Goal: Task Accomplishment & Management: Use online tool/utility

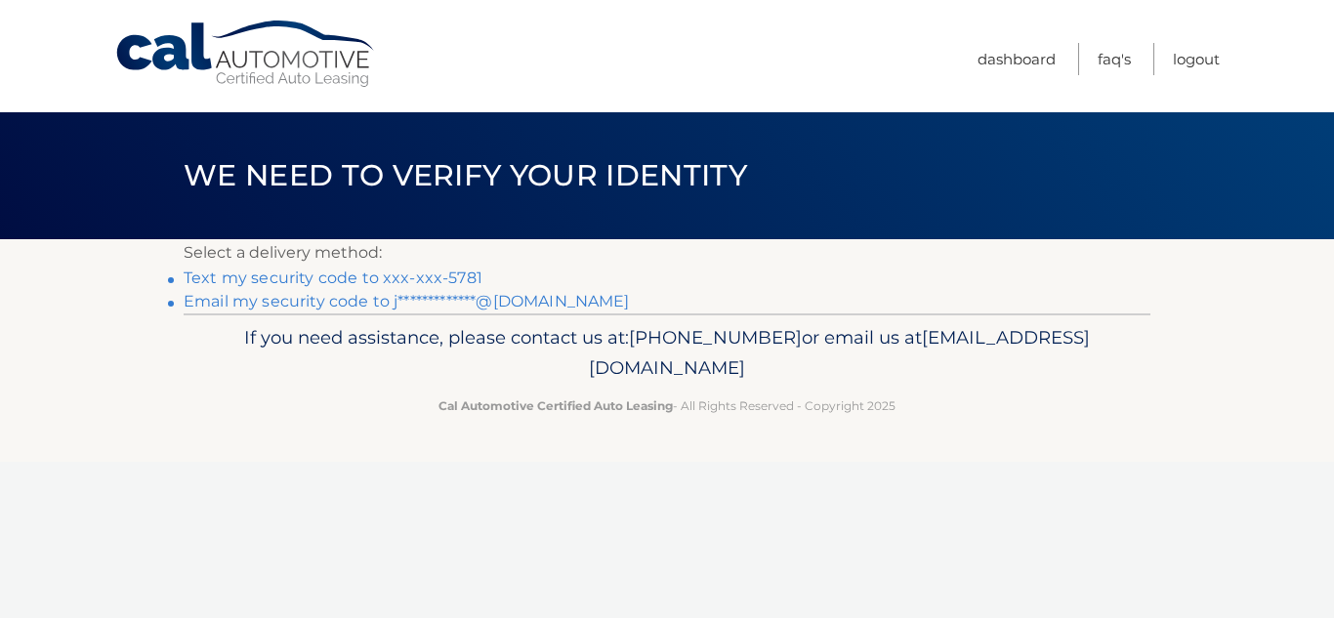
click at [397, 278] on link "Text my security code to xxx-xxx-5781" at bounding box center [333, 278] width 299 height 19
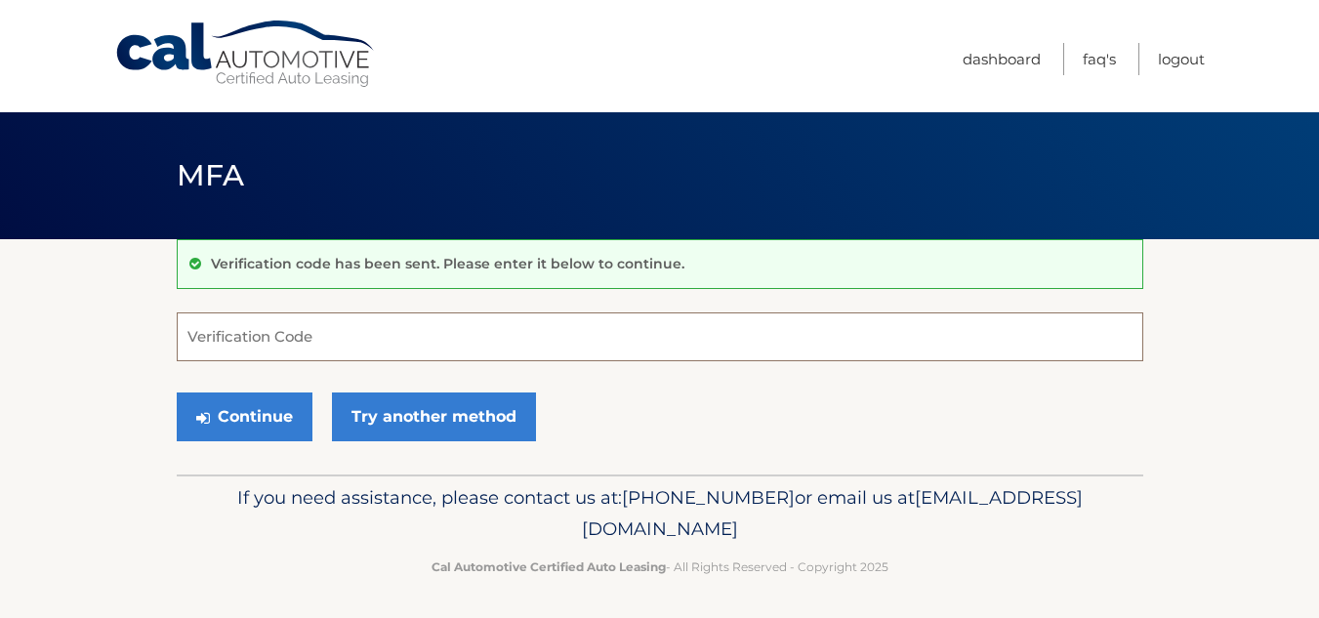
click at [367, 328] on input "Verification Code" at bounding box center [660, 337] width 967 height 49
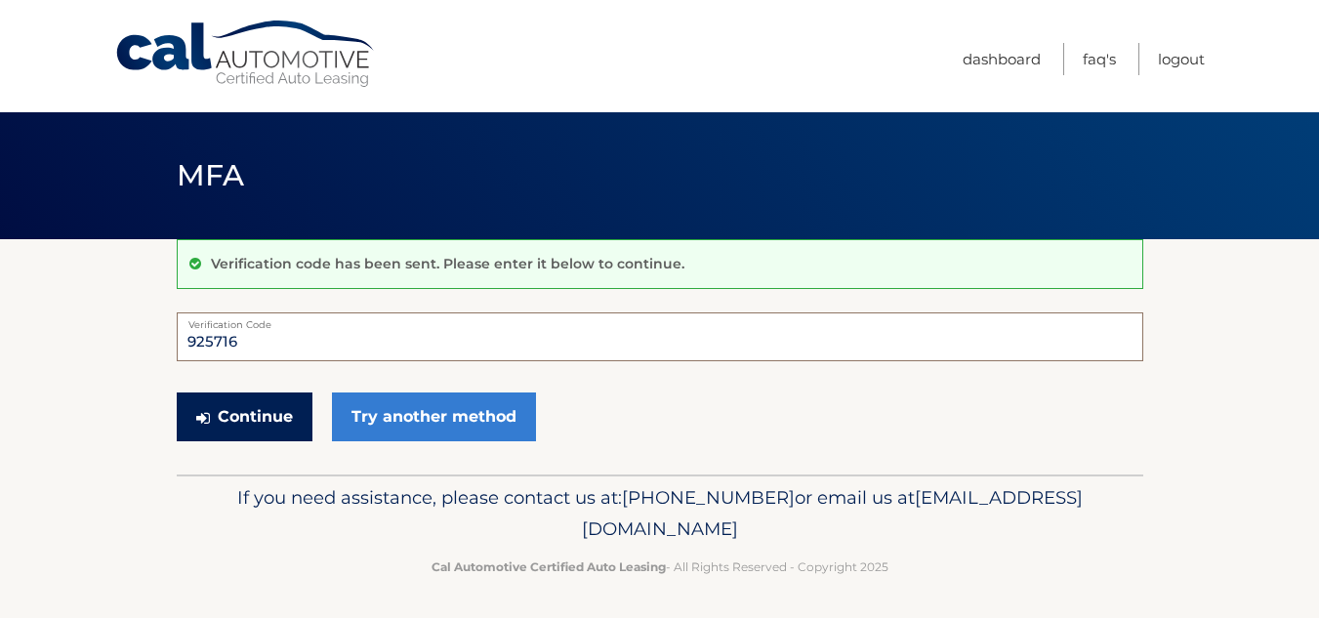
type input "925716"
click at [280, 402] on button "Continue" at bounding box center [245, 417] width 136 height 49
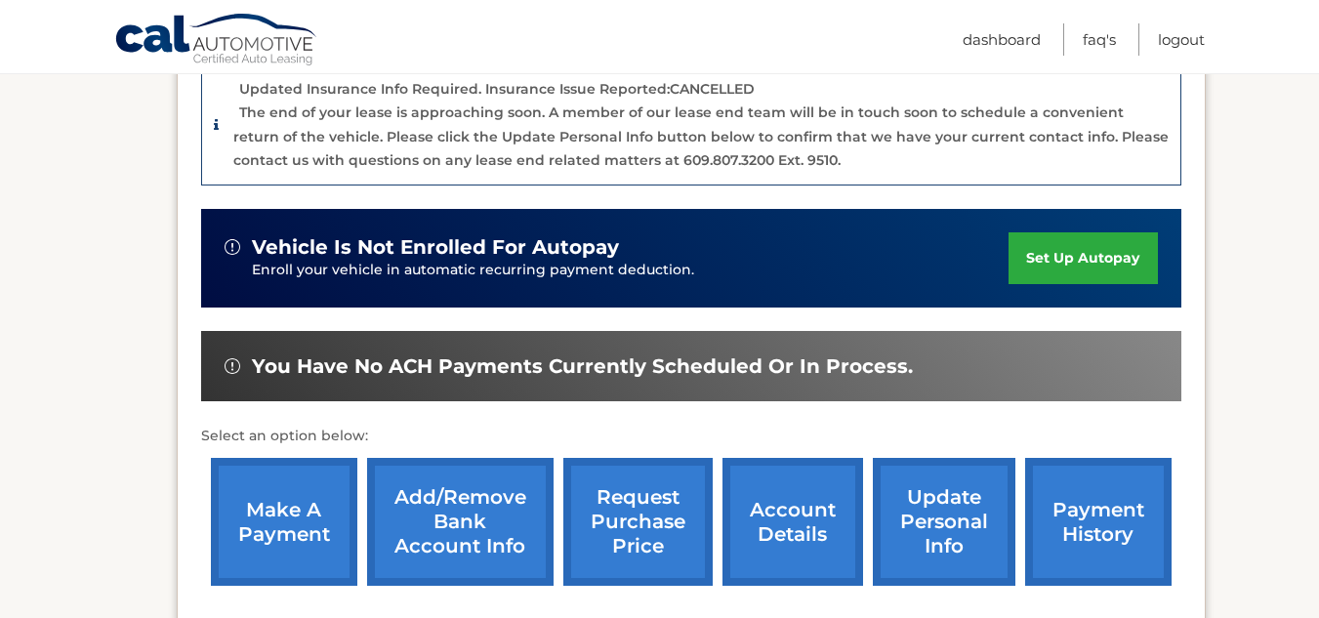
scroll to position [684, 0]
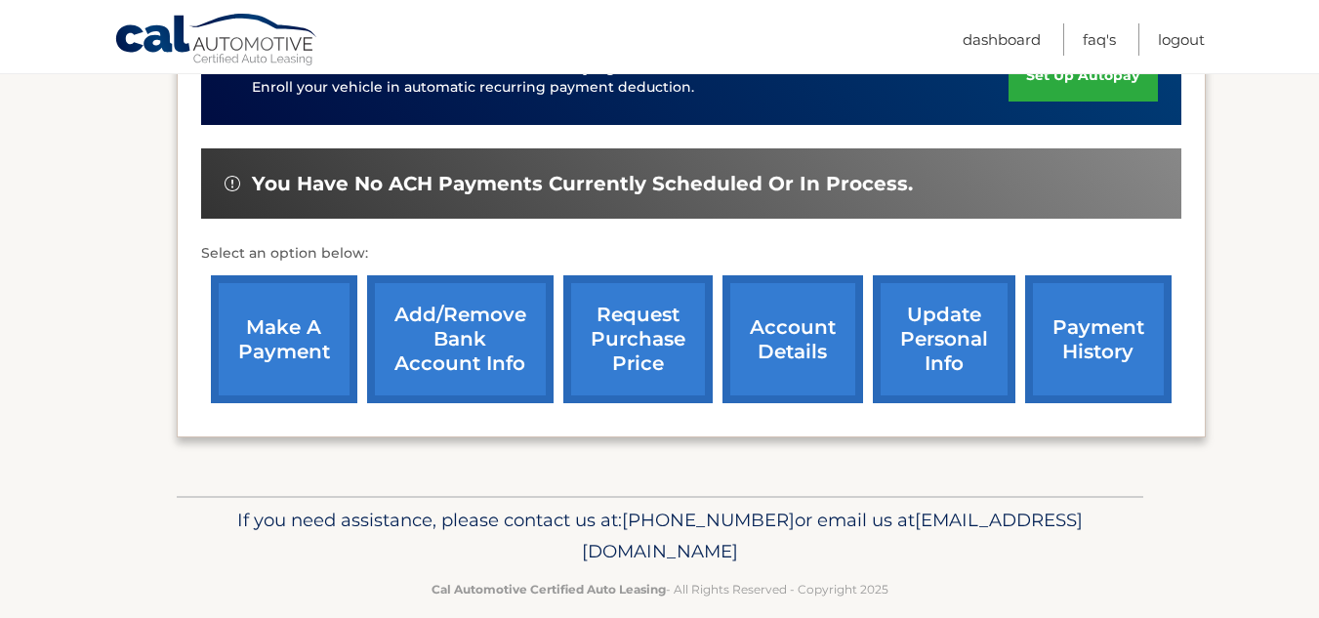
click at [276, 325] on link "make a payment" at bounding box center [284, 339] width 146 height 128
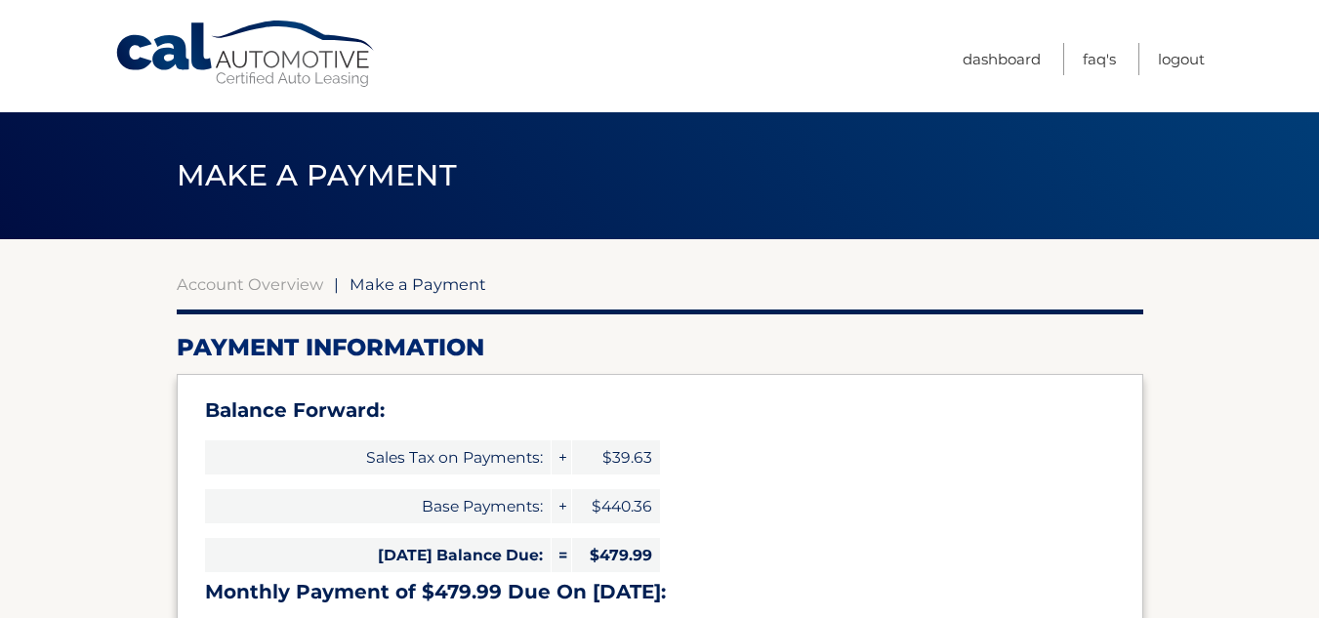
select select "YjRjNDEyMjUtN2M1Yy00NTNmLTk5NTQtZjkyMWYwNmRiNWEx"
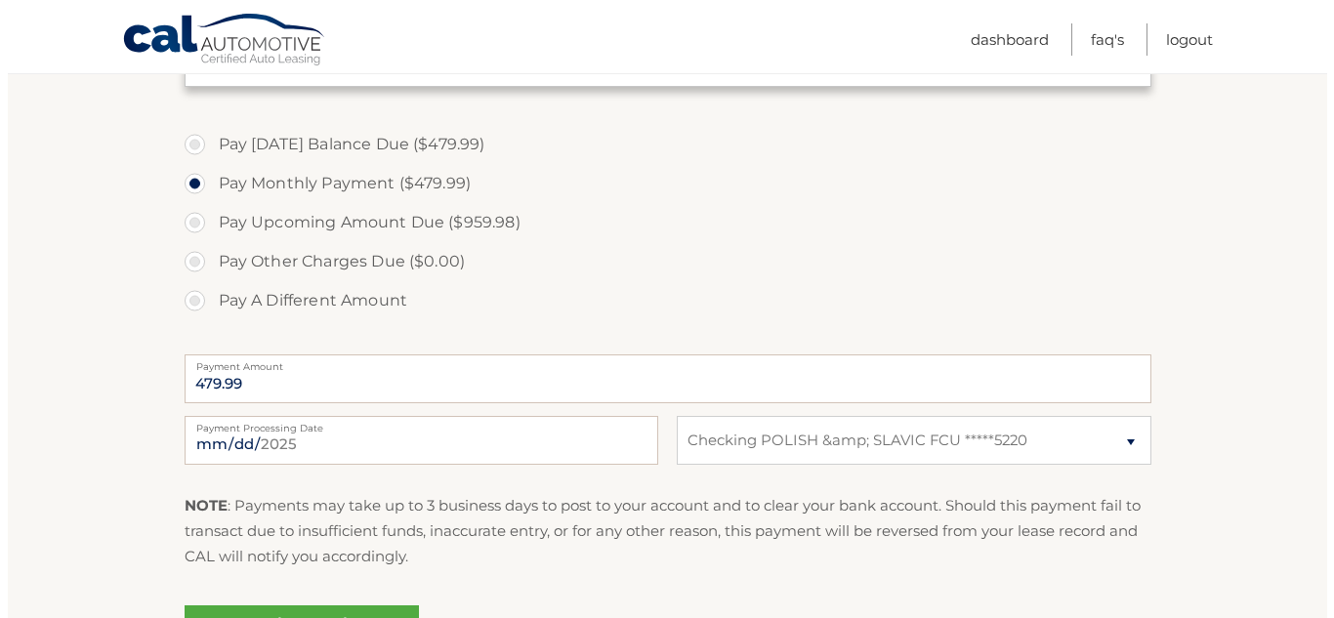
scroll to position [879, 0]
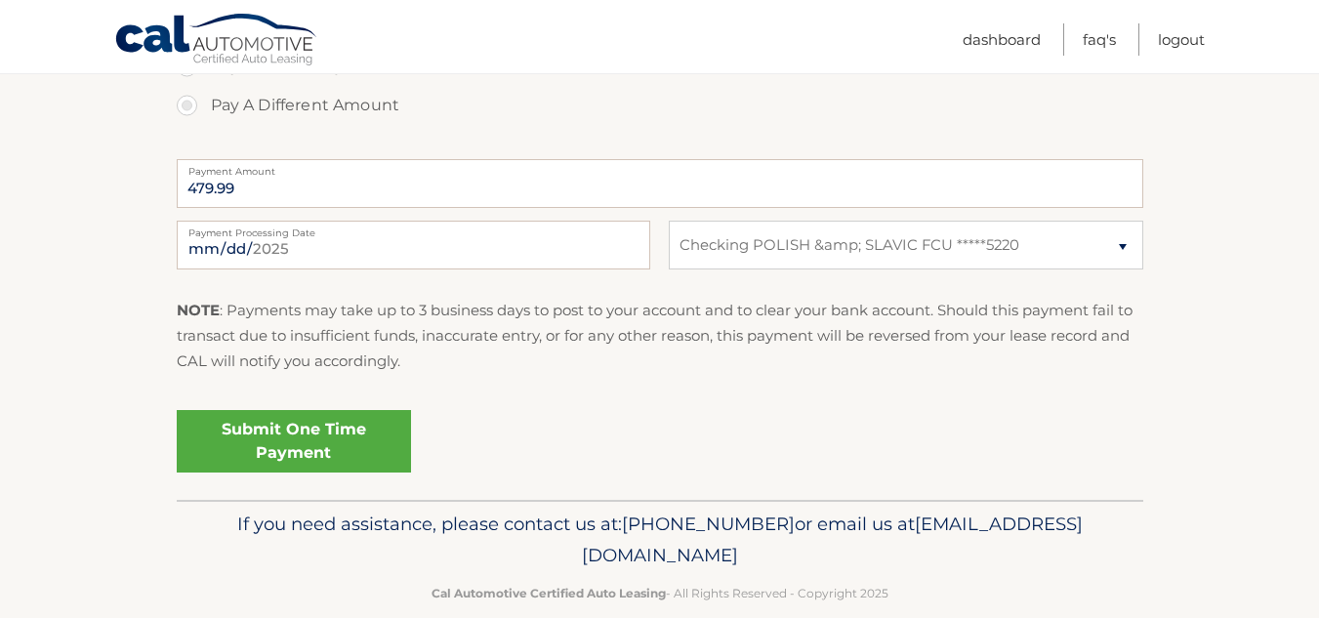
click at [336, 437] on link "Submit One Time Payment" at bounding box center [294, 441] width 234 height 63
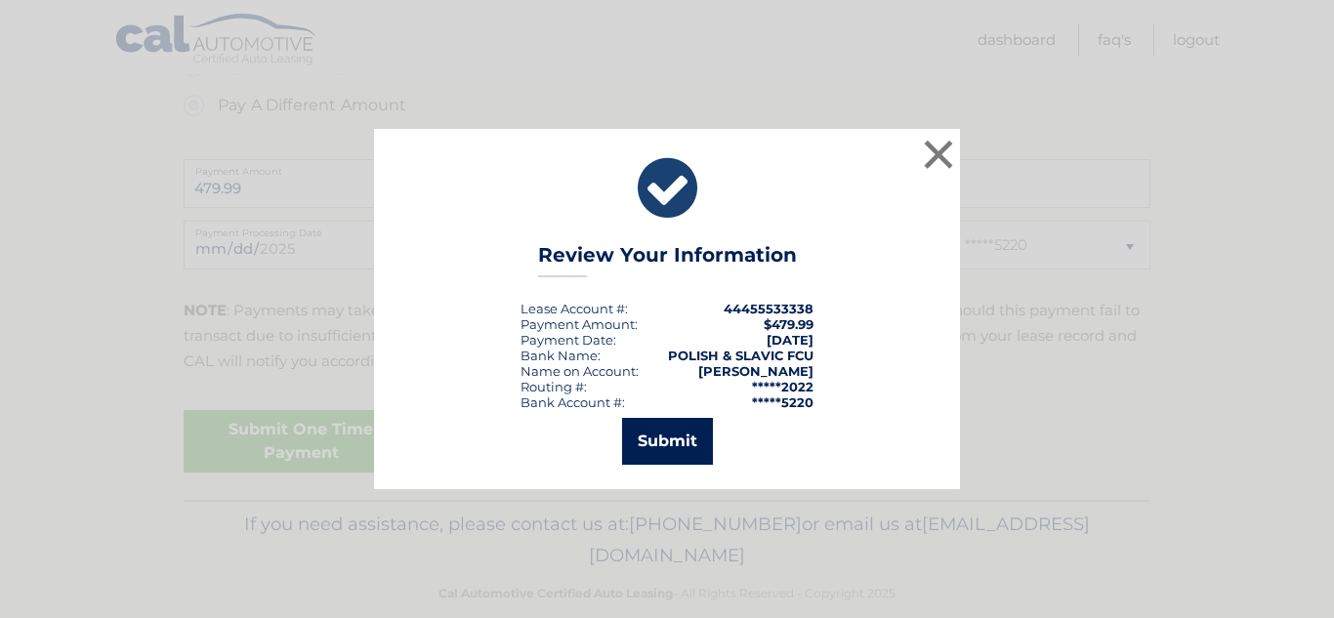
click at [655, 438] on button "Submit" at bounding box center [667, 441] width 91 height 47
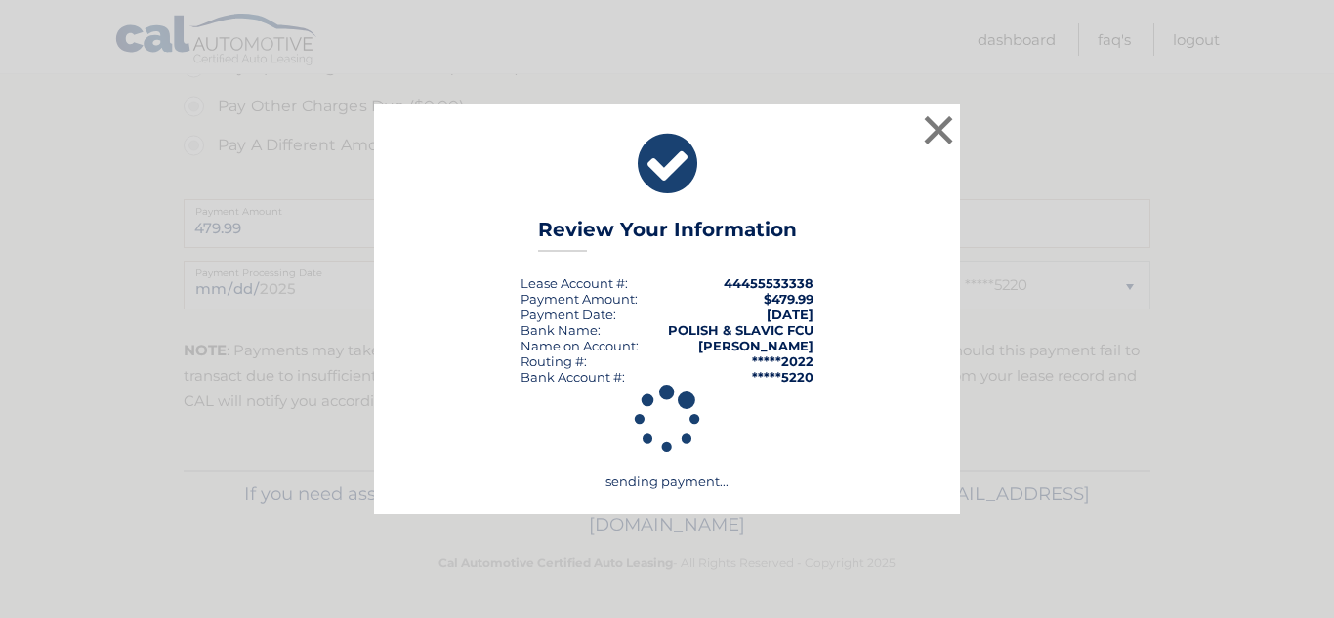
scroll to position [839, 0]
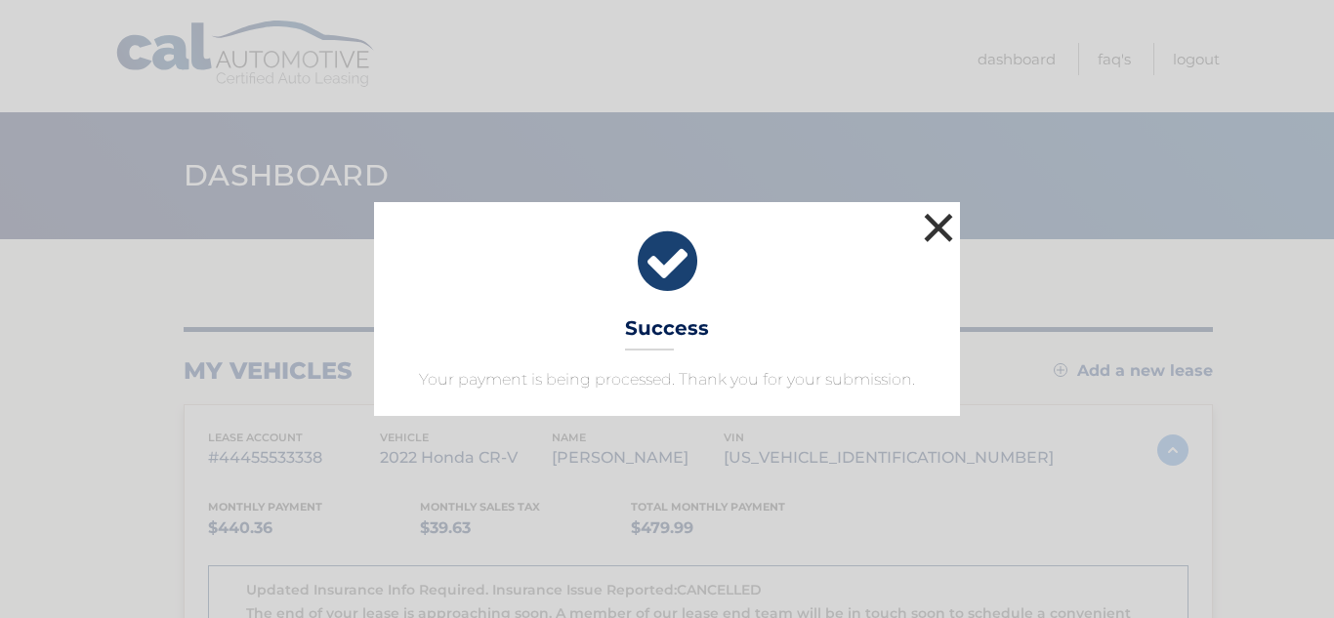
click at [939, 221] on button "×" at bounding box center [938, 227] width 39 height 39
